Goal: Information Seeking & Learning: Learn about a topic

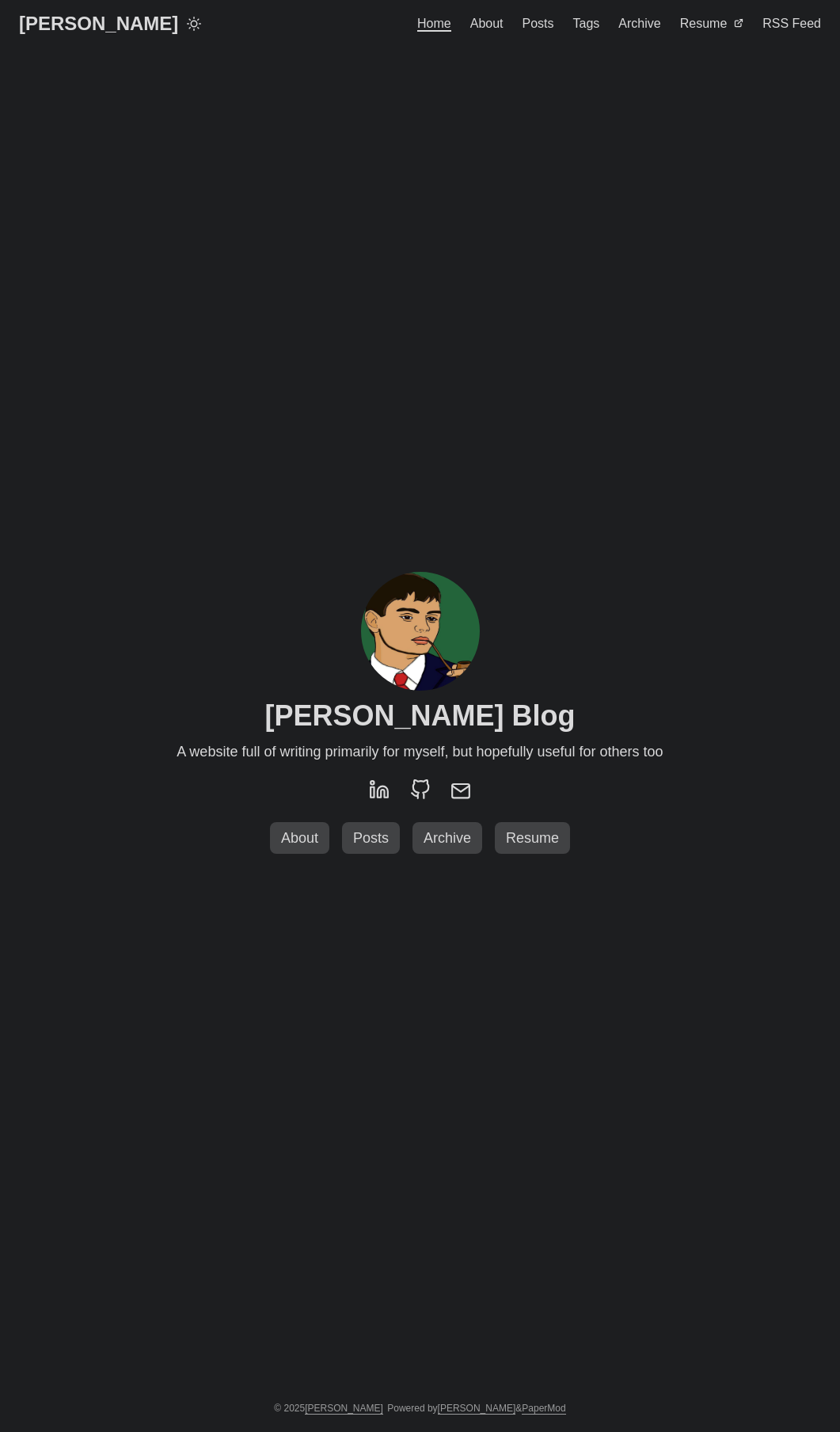
click at [695, 26] on span "Resume" at bounding box center [704, 23] width 47 height 14
click at [538, 34] on link "Posts" at bounding box center [538, 23] width 31 height 47
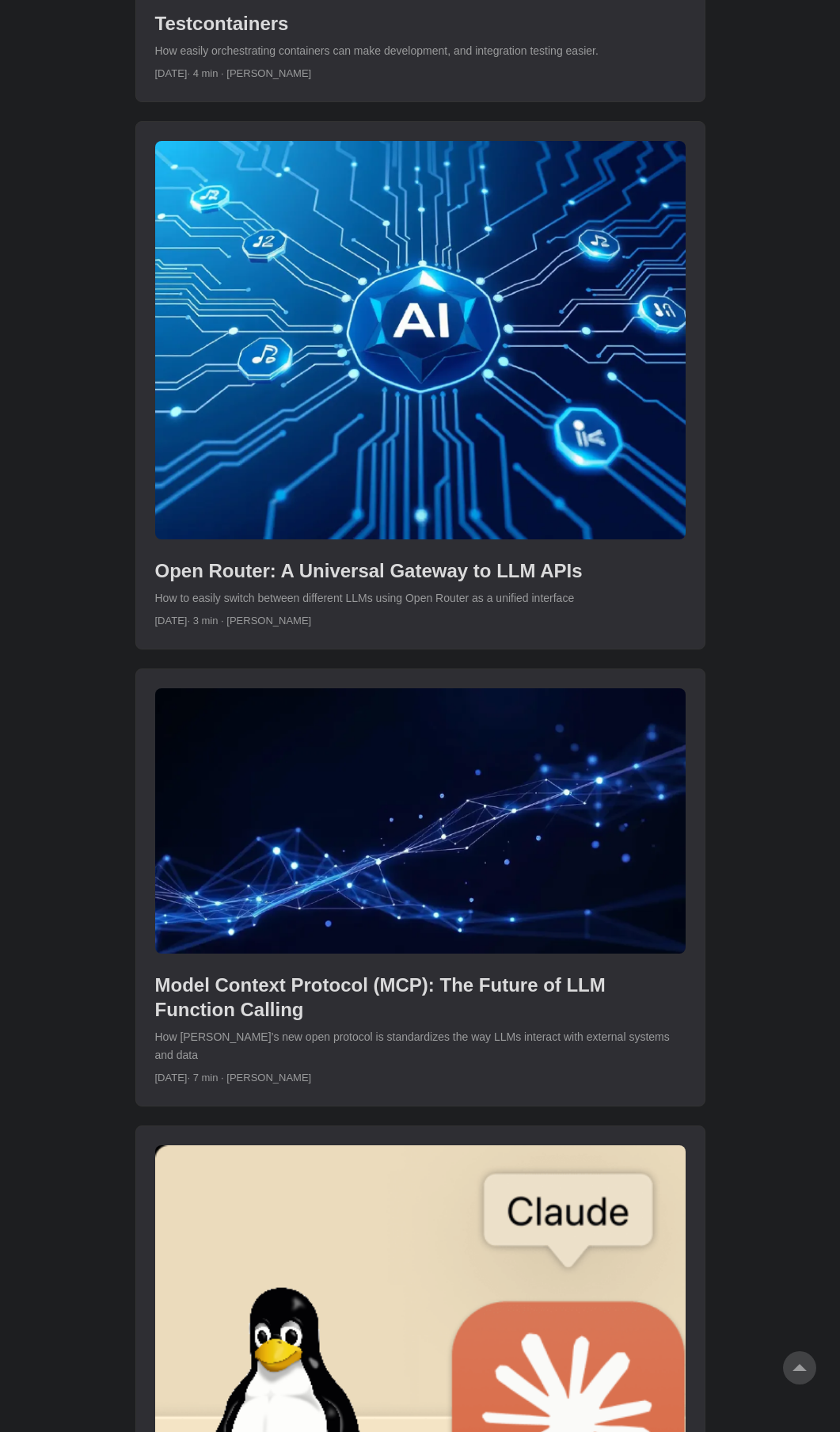
scroll to position [1533, 0]
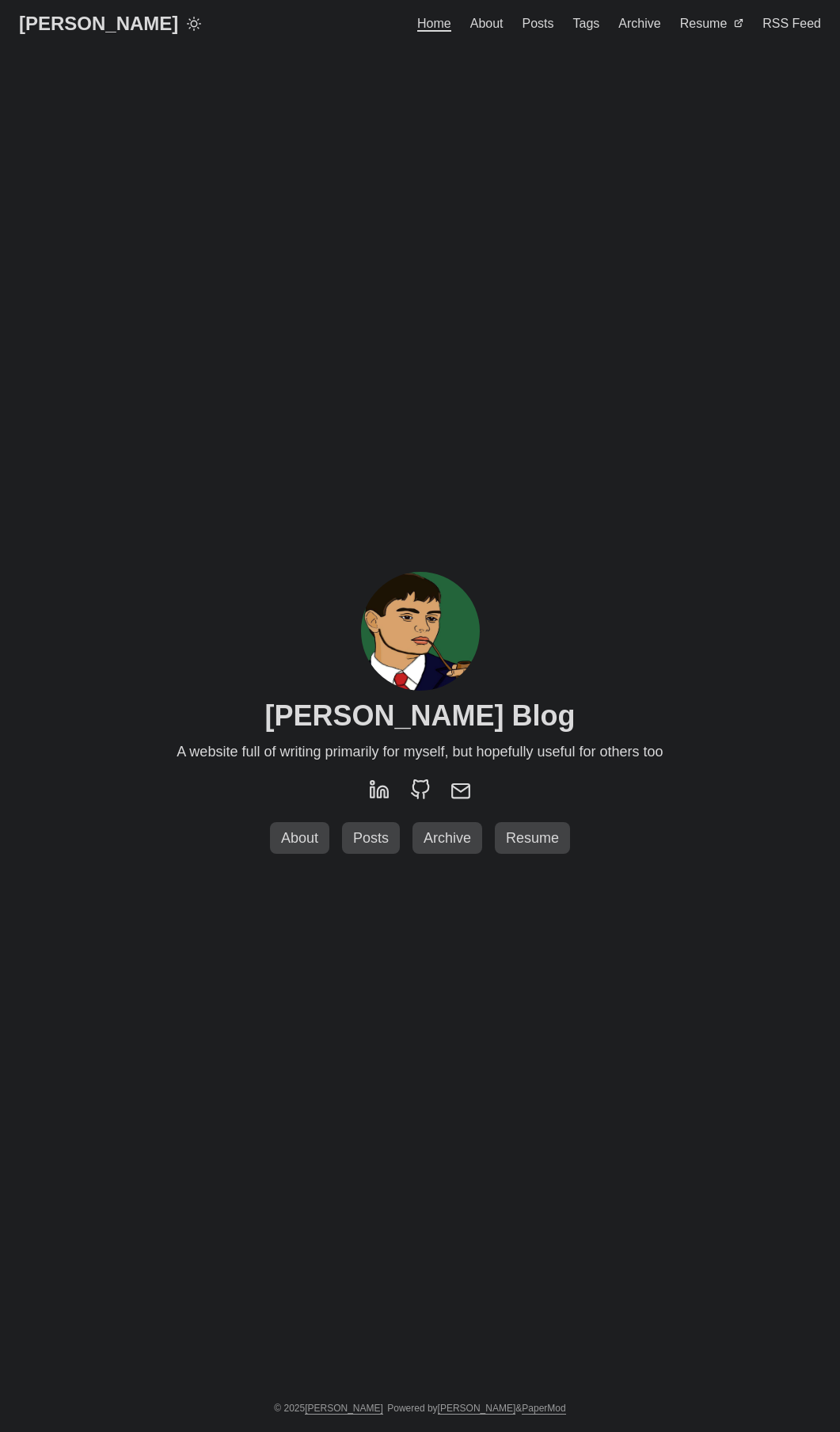
click at [546, 27] on span "Posts" at bounding box center [538, 23] width 31 height 14
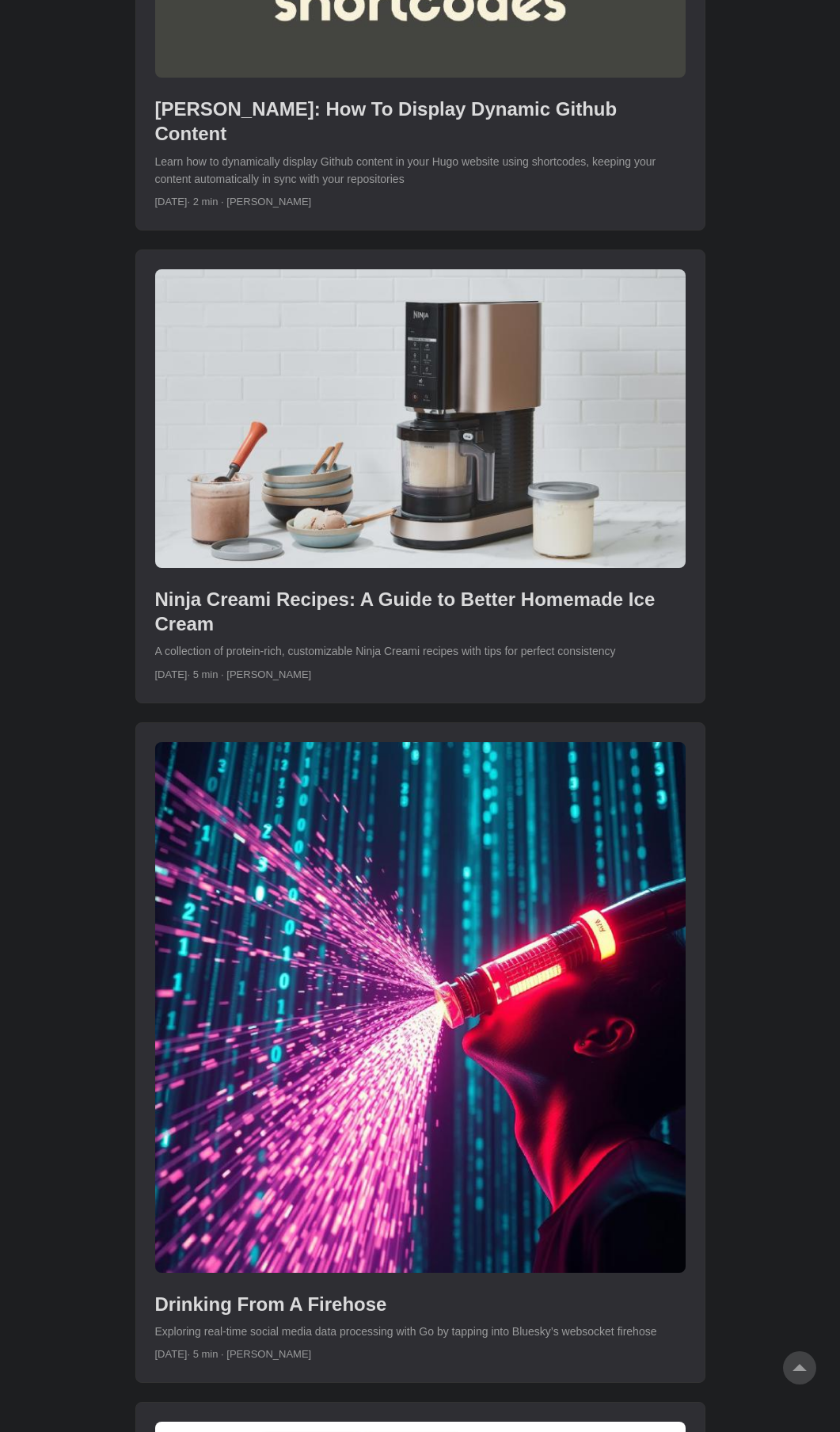
scroll to position [3389, 0]
click at [351, 445] on link "post link to Ninja Creami Recipes: A Guide to Better Homemade Ice Cream" at bounding box center [420, 475] width 569 height 451
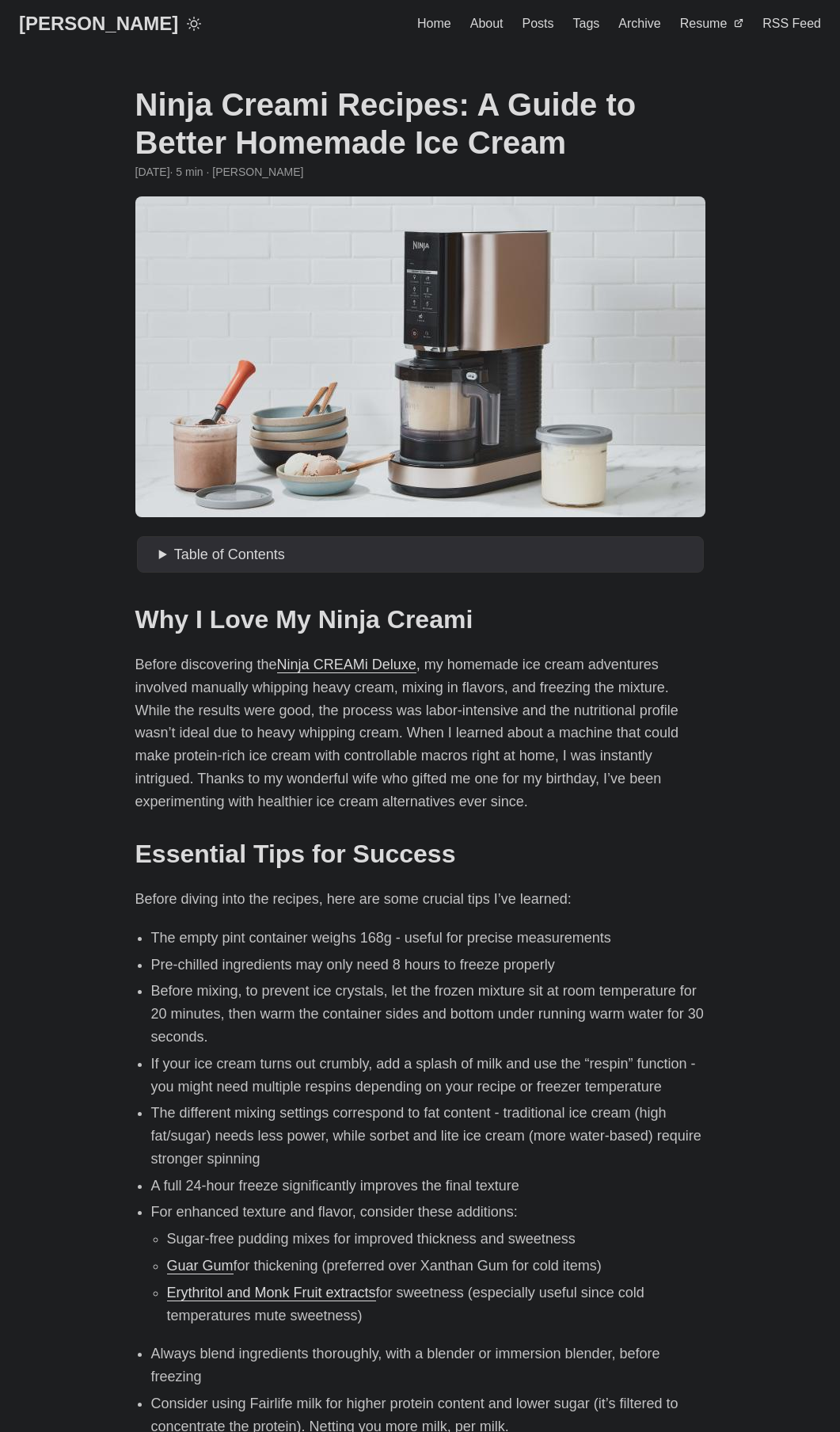
click at [534, 29] on span "Posts" at bounding box center [538, 23] width 31 height 14
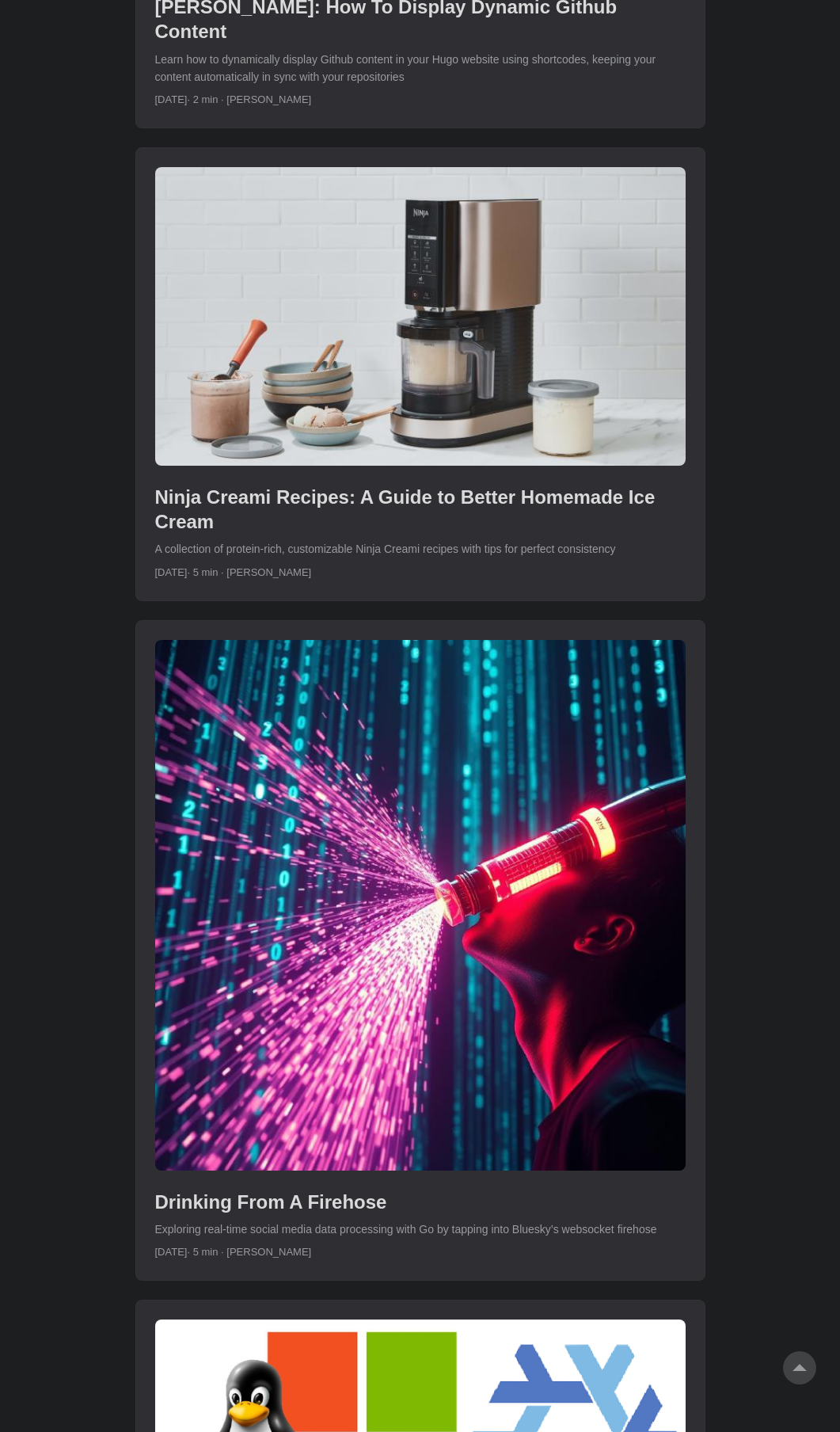
scroll to position [3815, 0]
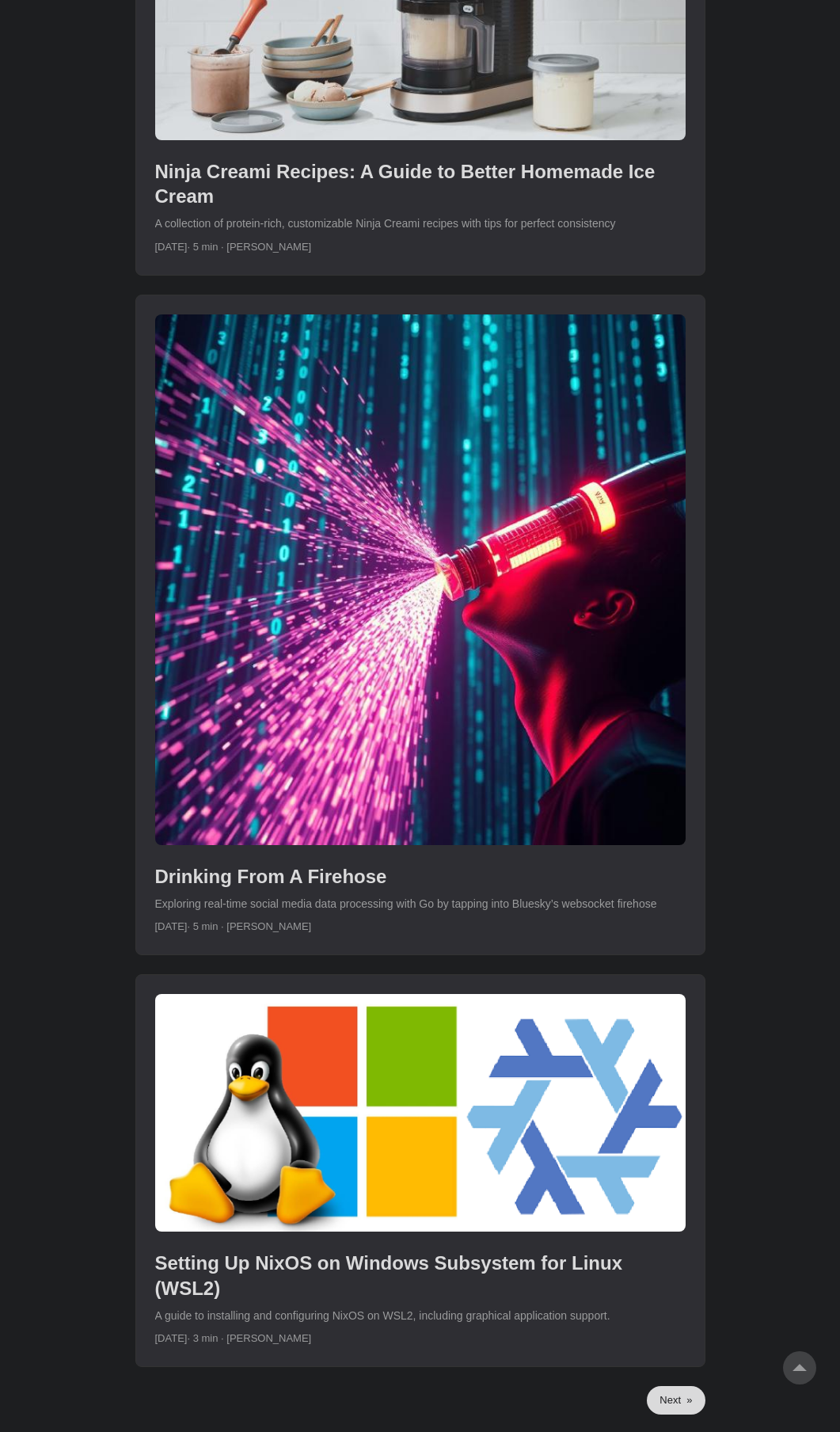
click at [668, 1386] on link "Next »" at bounding box center [676, 1401] width 58 height 29
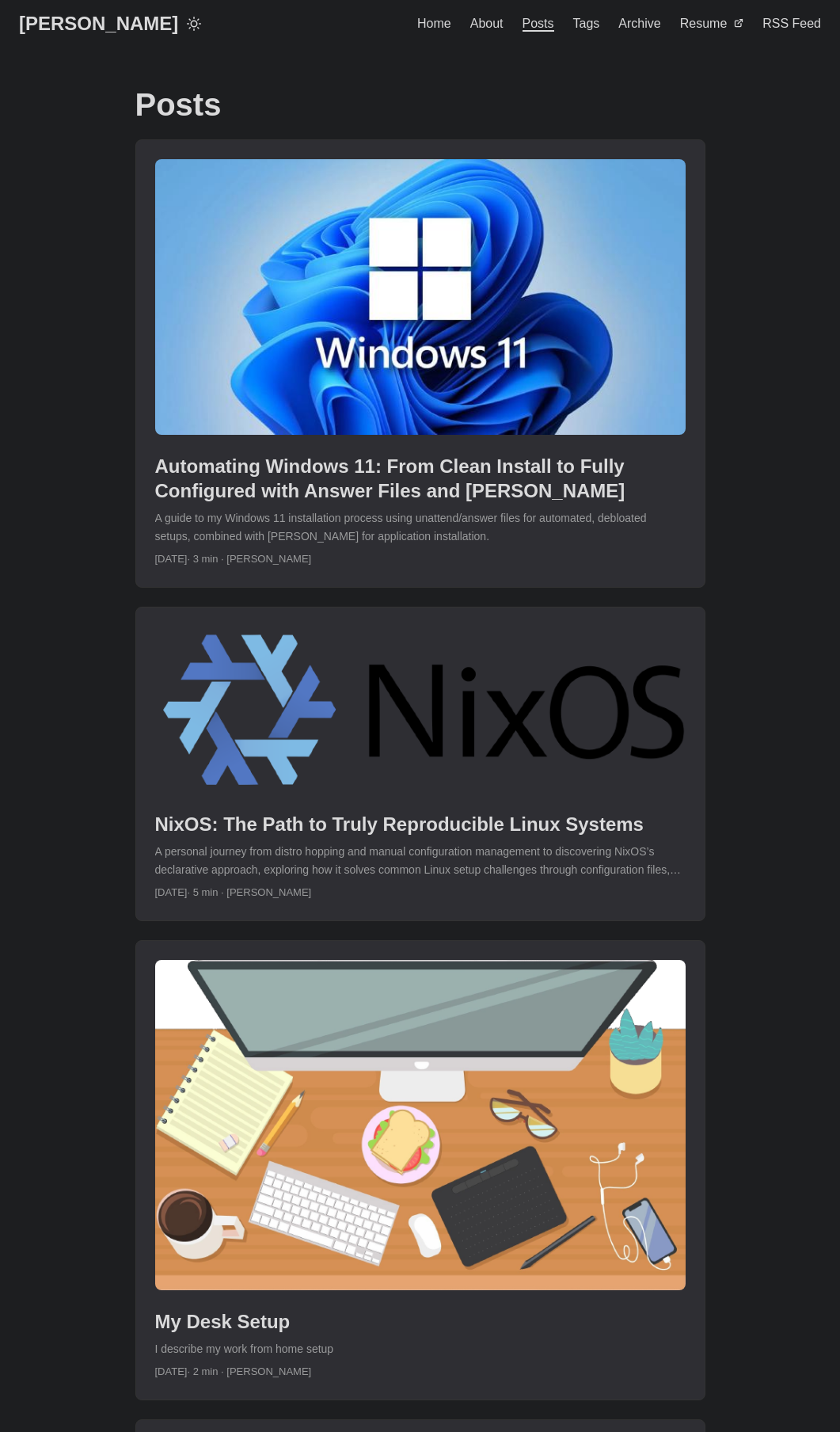
click at [539, 31] on span "Posts" at bounding box center [538, 24] width 31 height 15
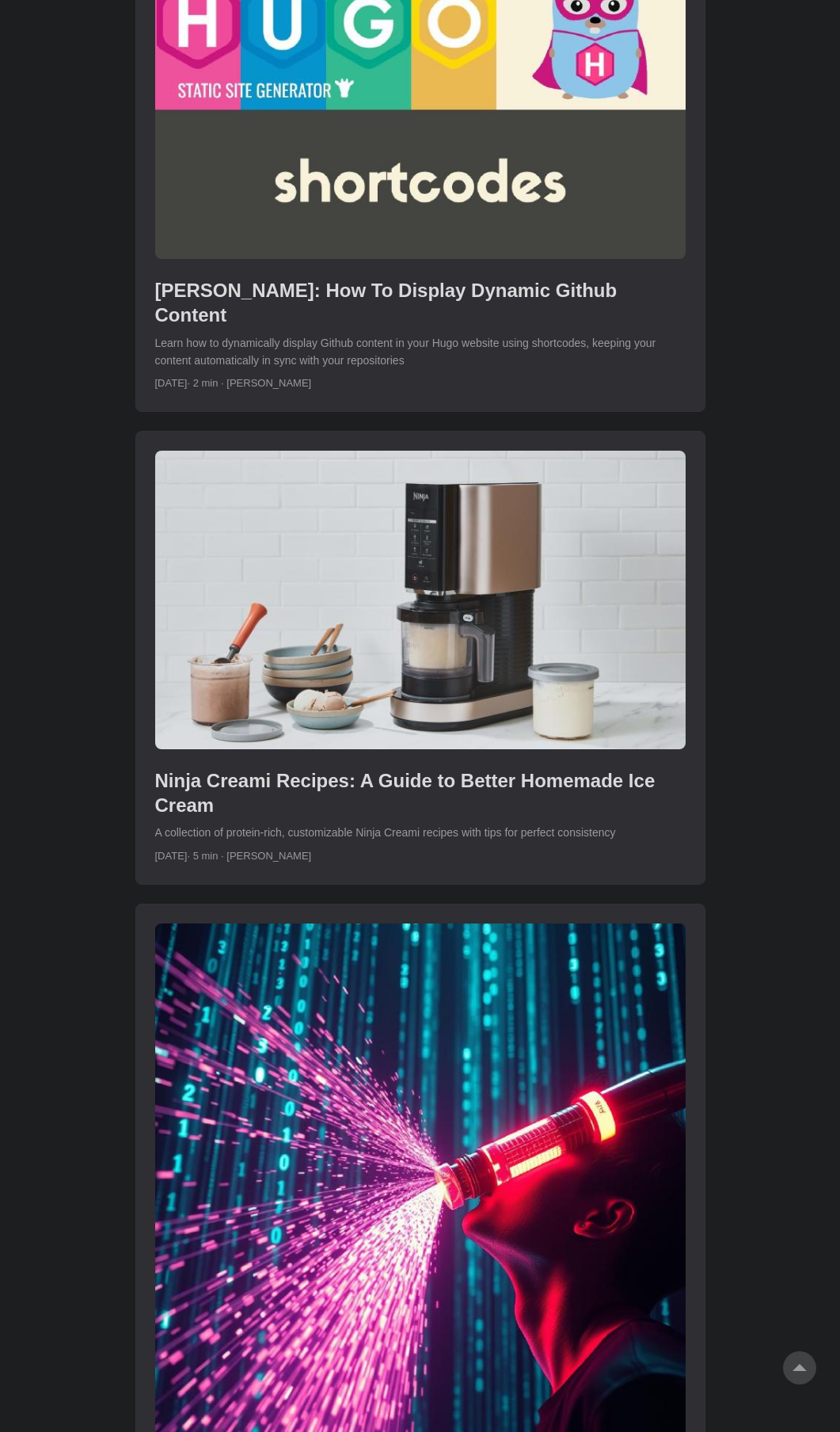
scroll to position [3815, 0]
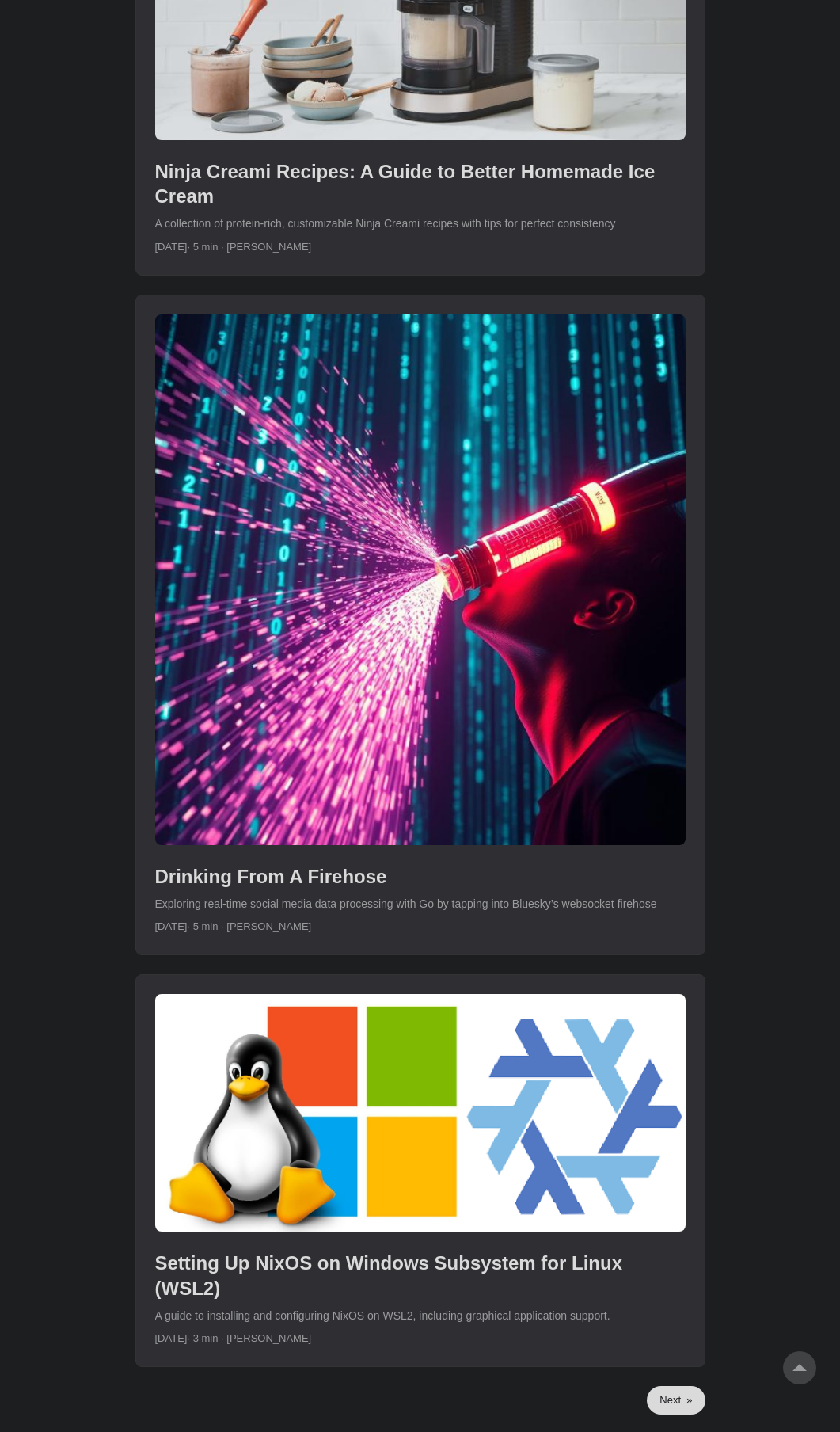
click at [676, 1386] on link "Next »" at bounding box center [676, 1401] width 58 height 29
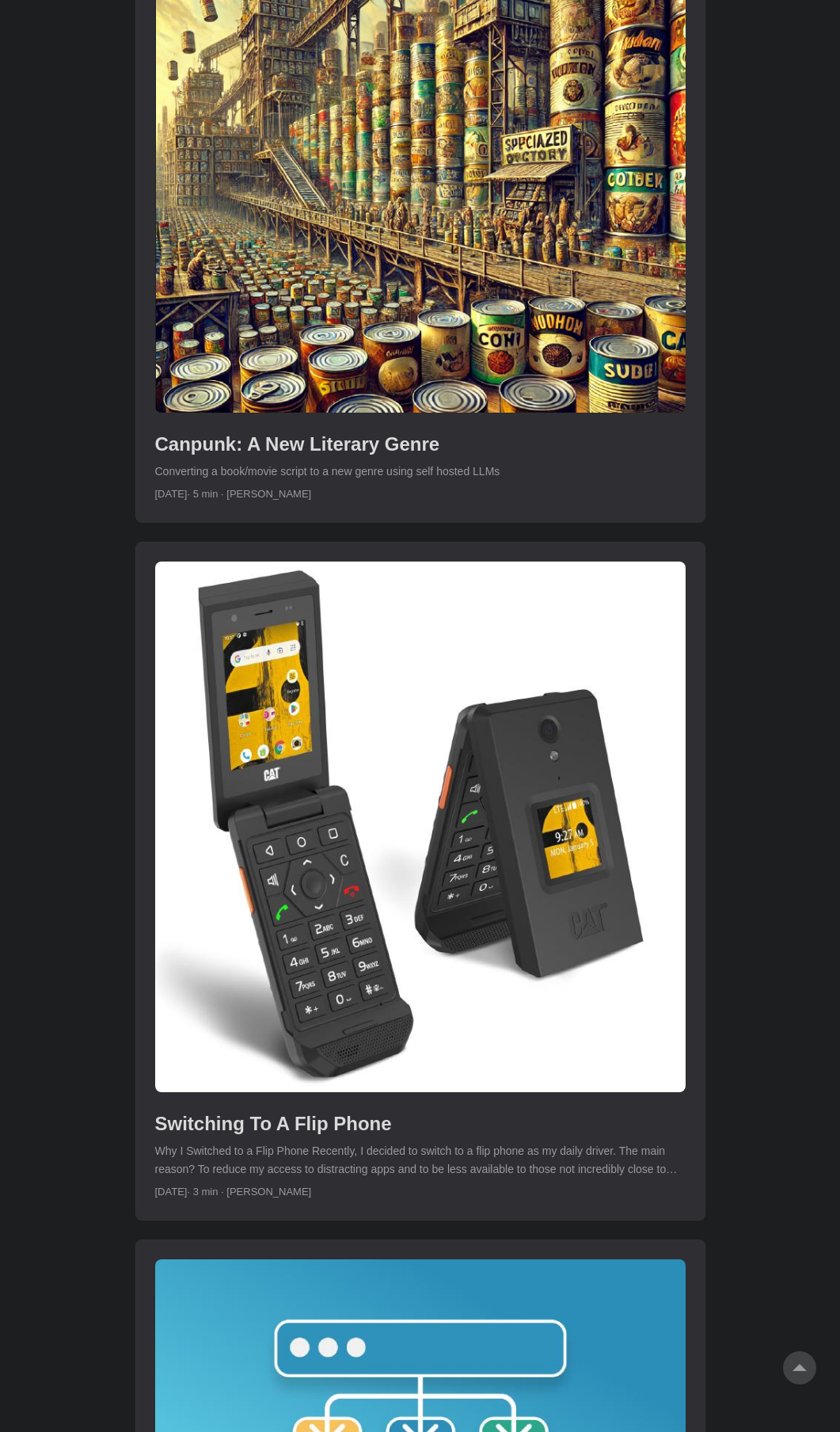
scroll to position [3818, 0]
click at [375, 462] on link "post link to Canpunk: A New Literary Genre" at bounding box center [420, 189] width 569 height 662
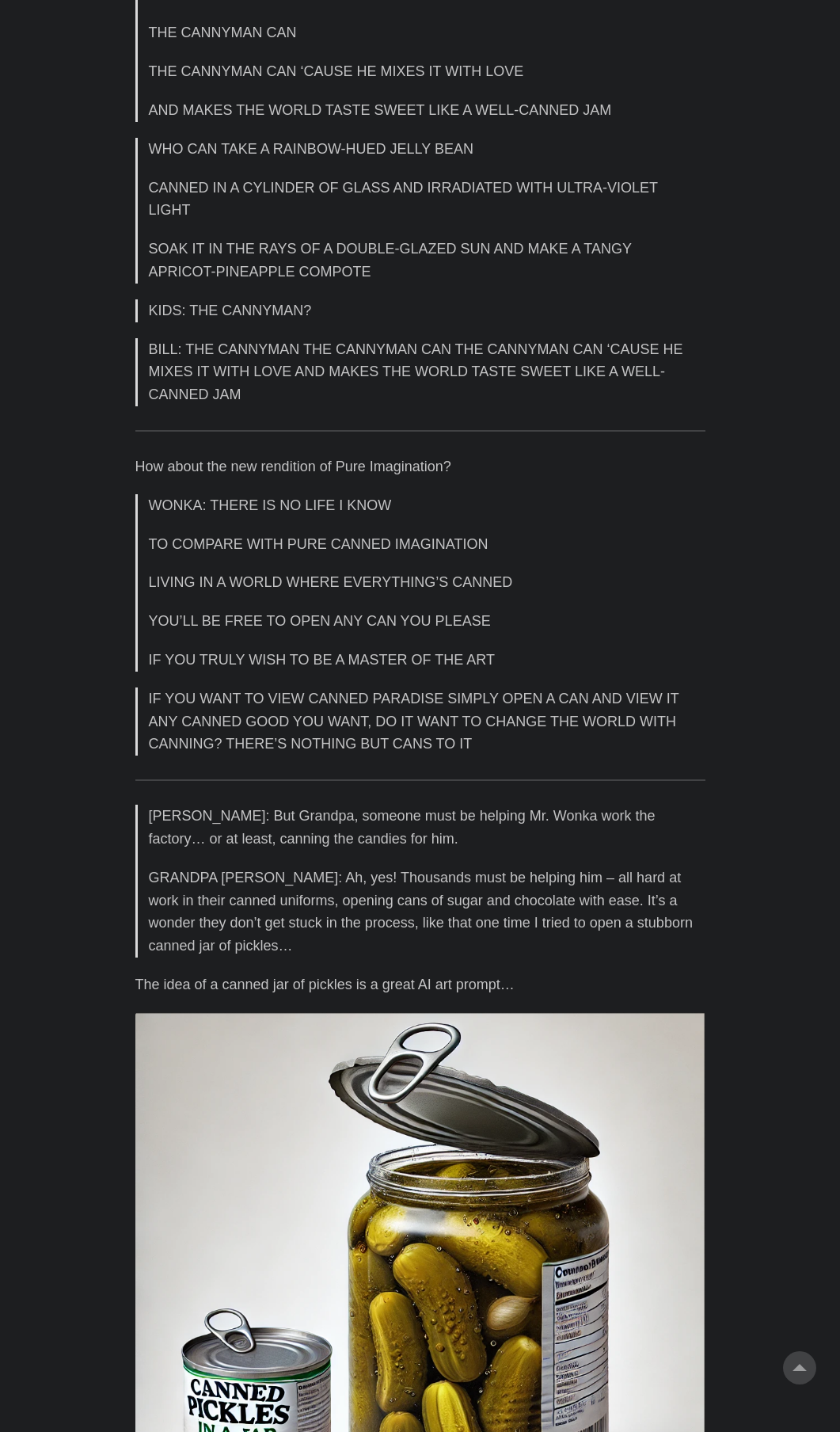
scroll to position [3929, 0]
